Goal: Information Seeking & Learning: Learn about a topic

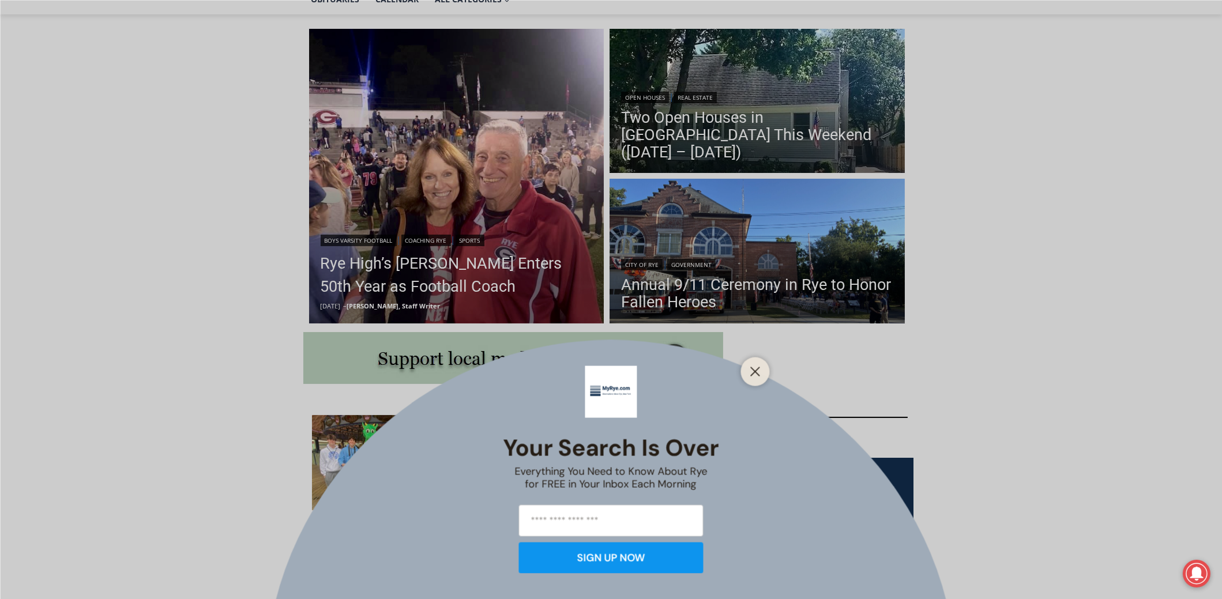
scroll to position [288, 0]
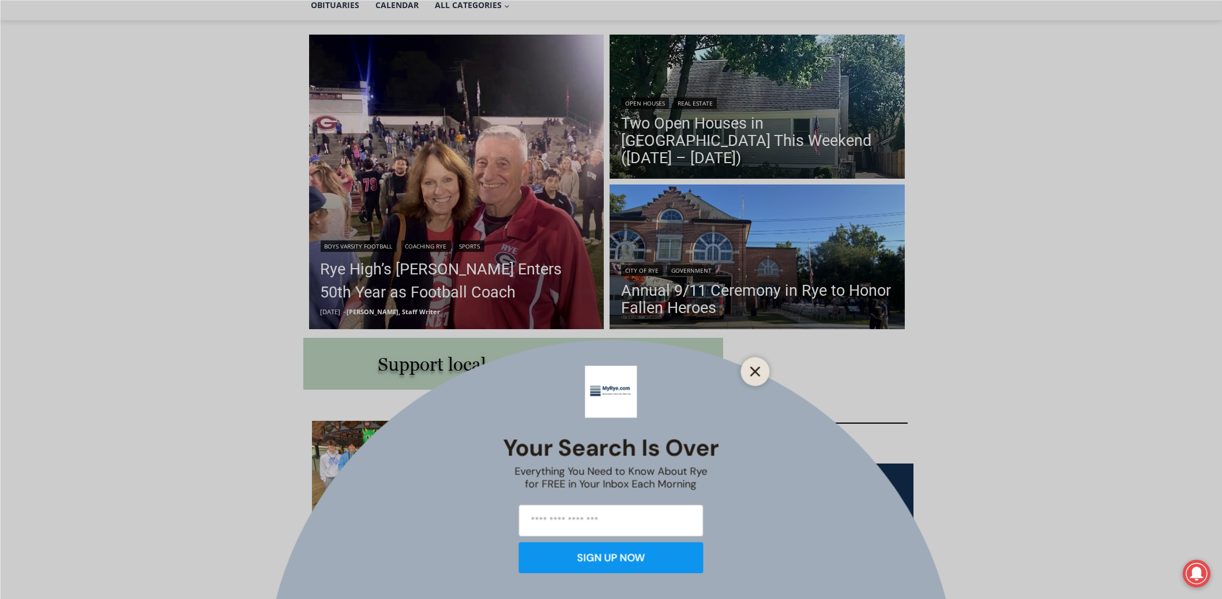
click at [750, 370] on icon "Close" at bounding box center [755, 371] width 10 height 10
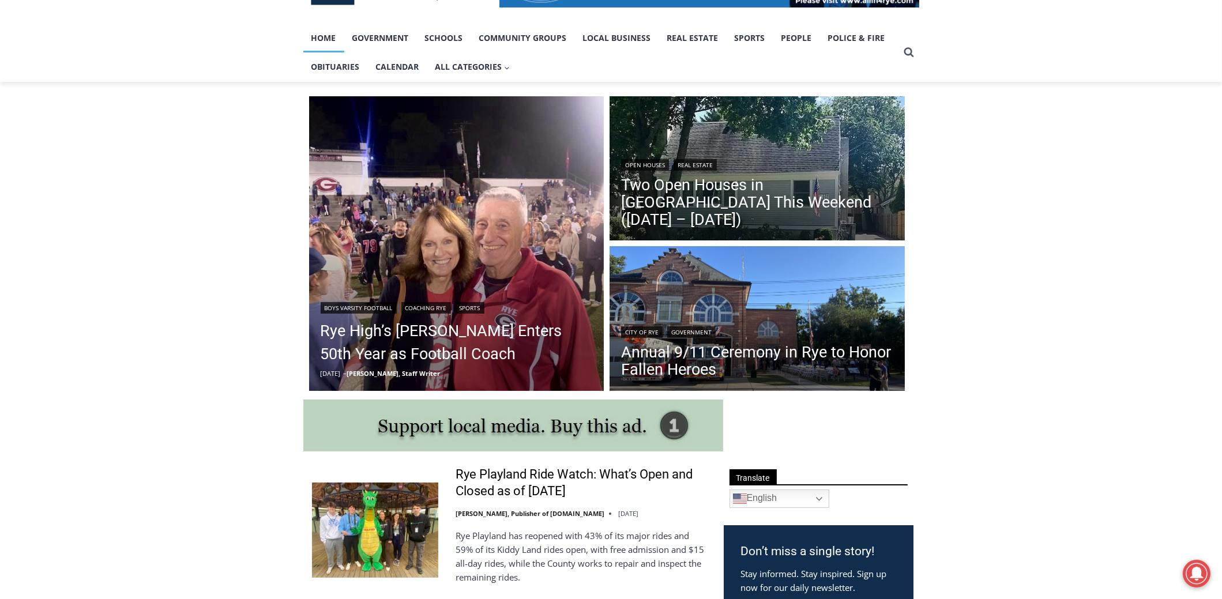
scroll to position [0, 0]
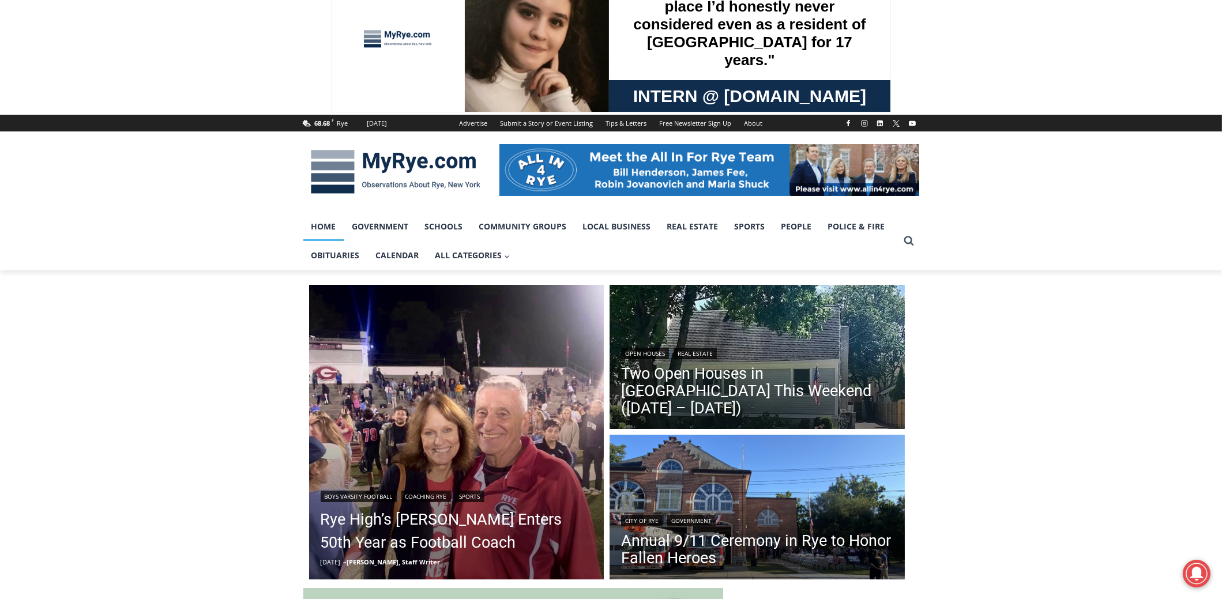
scroll to position [57, 0]
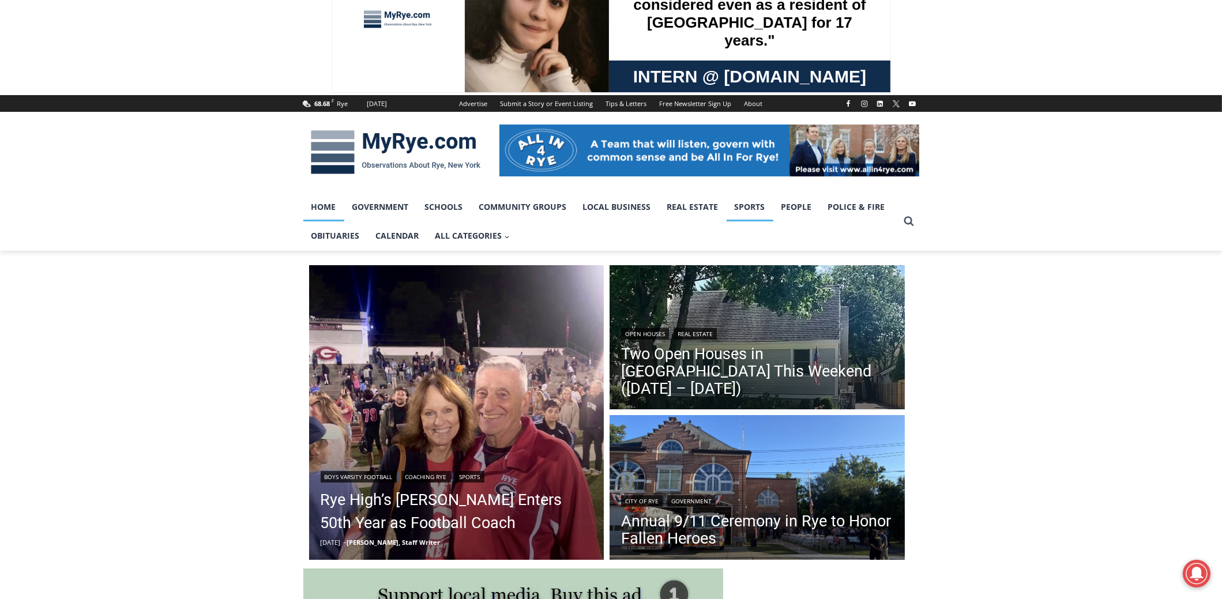
click at [748, 201] on link "Sports" at bounding box center [750, 207] width 47 height 29
